Goal: Find specific page/section: Find specific page/section

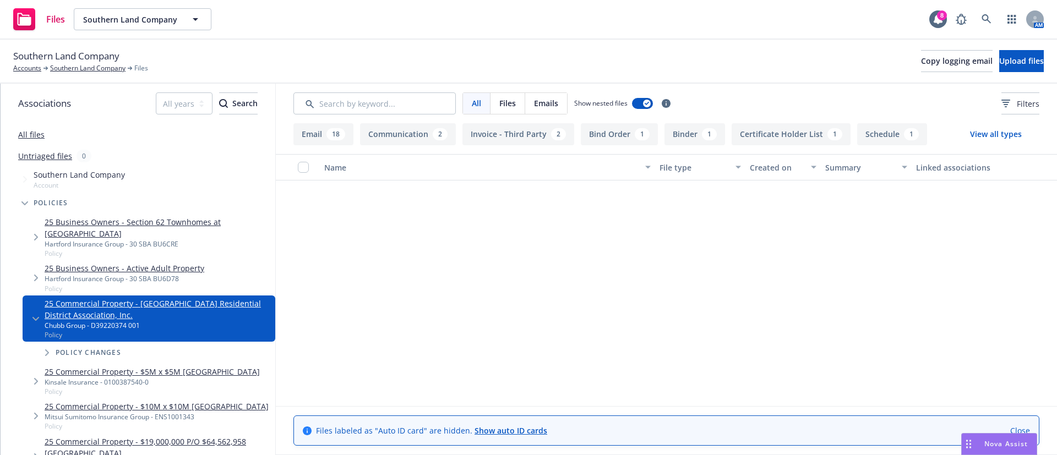
scroll to position [1085, 0]
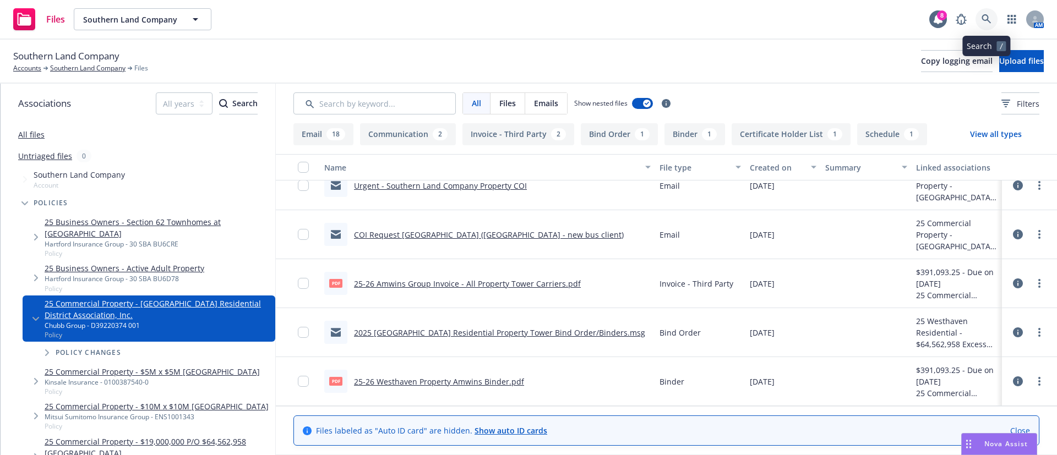
click at [989, 17] on icon at bounding box center [986, 19] width 10 height 10
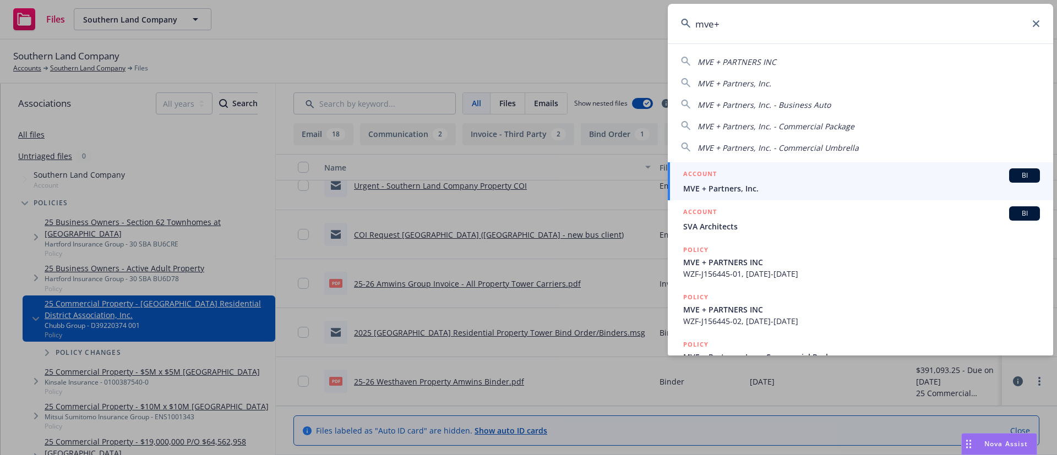
type input "mve+"
click at [814, 179] on div "ACCOUNT BI" at bounding box center [861, 175] width 357 height 14
